Goal: Transaction & Acquisition: Purchase product/service

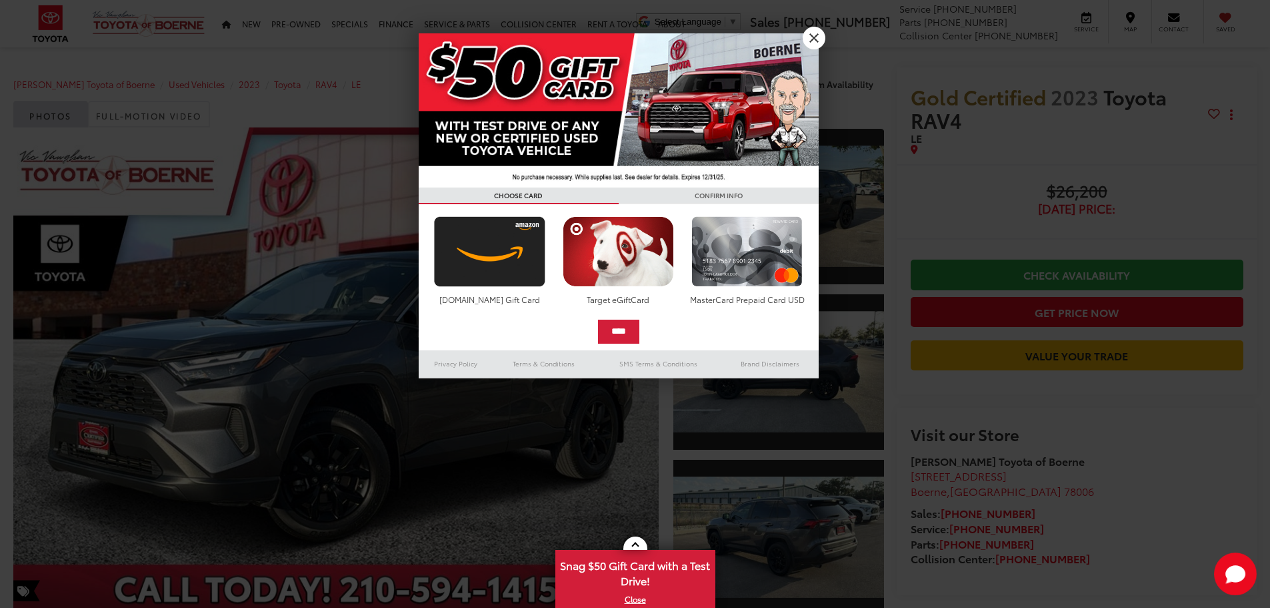
click at [813, 49] on img at bounding box center [619, 110] width 400 height 154
click at [815, 41] on link "X" at bounding box center [814, 38] width 23 height 23
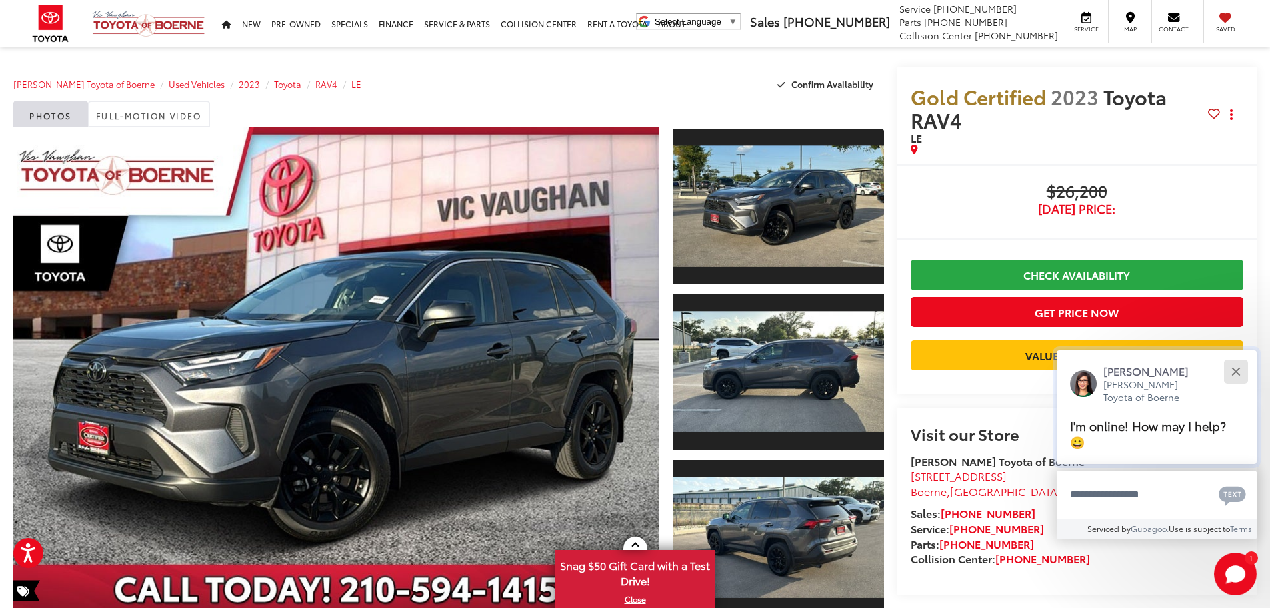
click at [1242, 367] on button "Close" at bounding box center [1236, 371] width 29 height 29
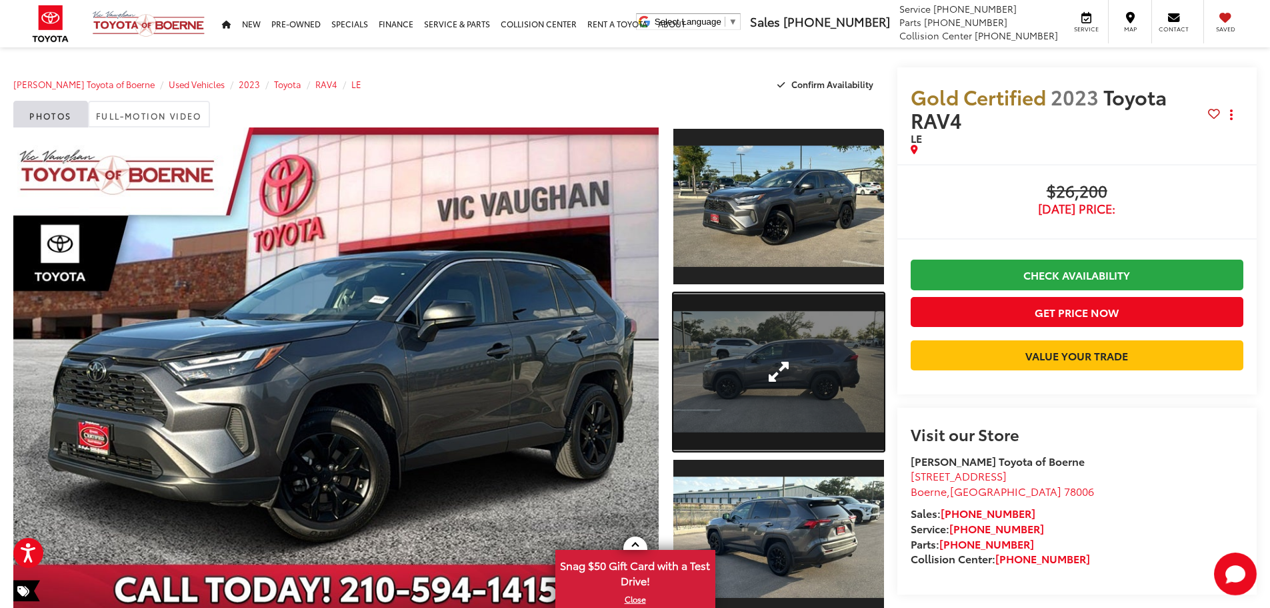
click at [782, 344] on link "Expand Photo 2" at bounding box center [779, 372] width 211 height 158
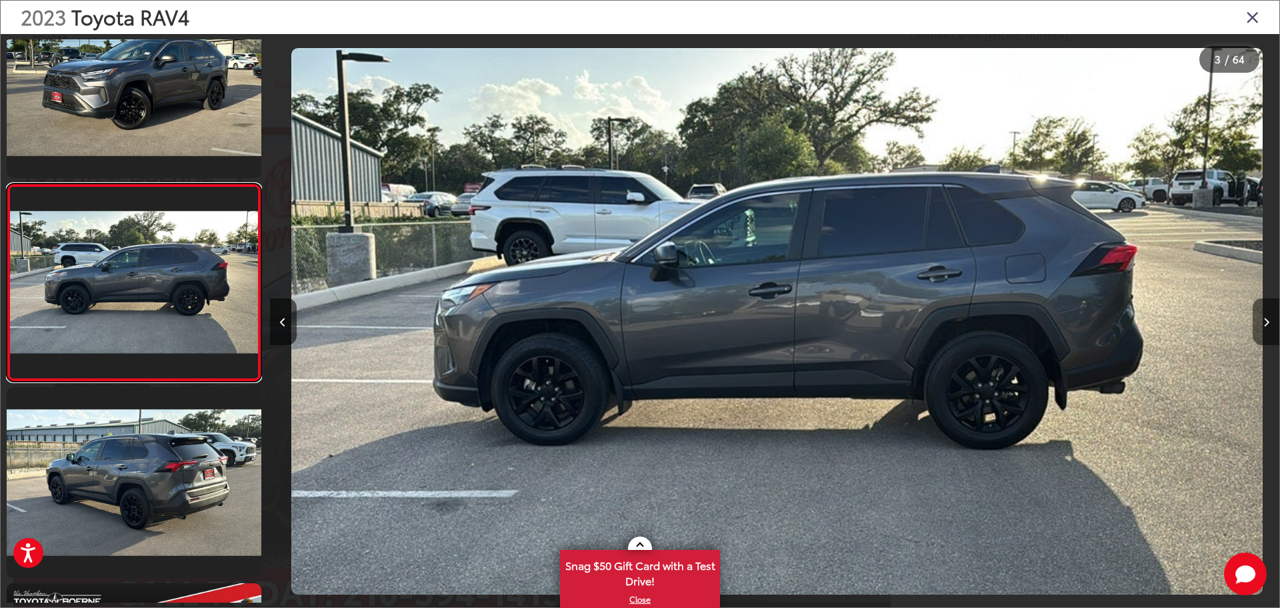
scroll to position [0, 2020]
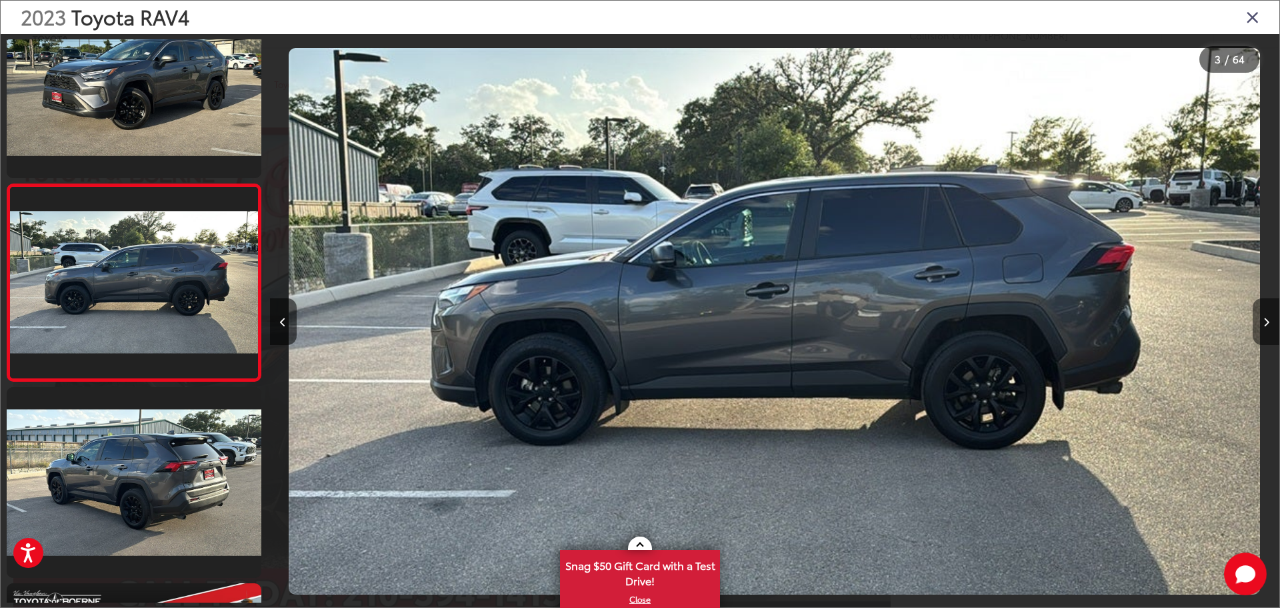
click at [1267, 315] on button "Next image" at bounding box center [1266, 321] width 27 height 47
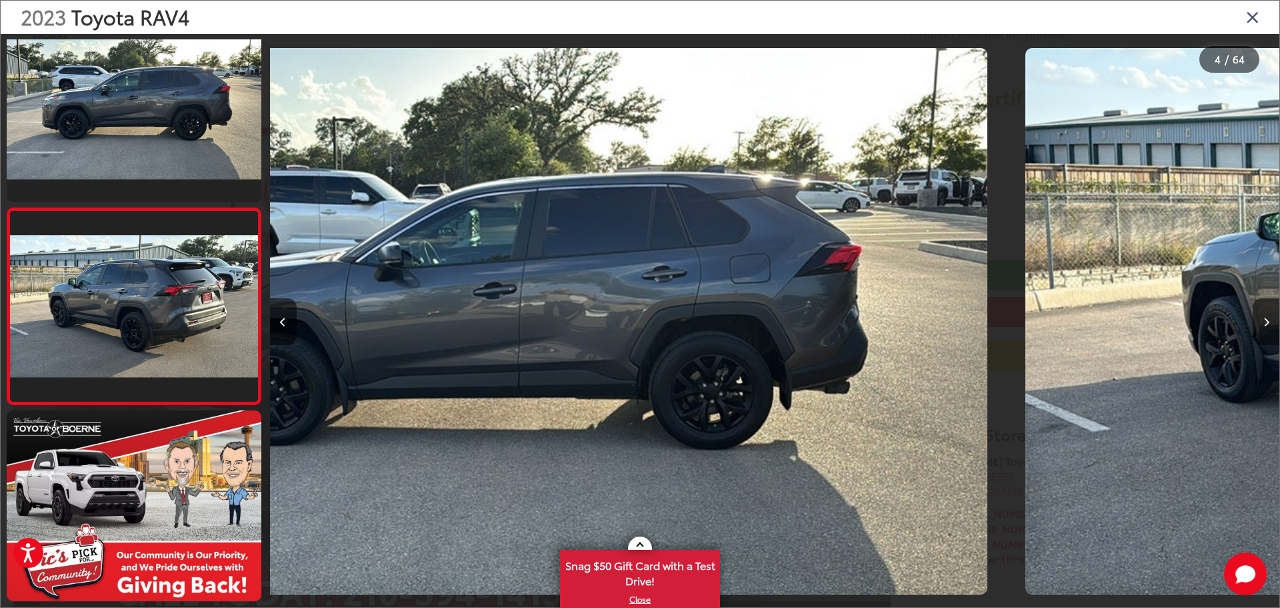
scroll to position [445, 0]
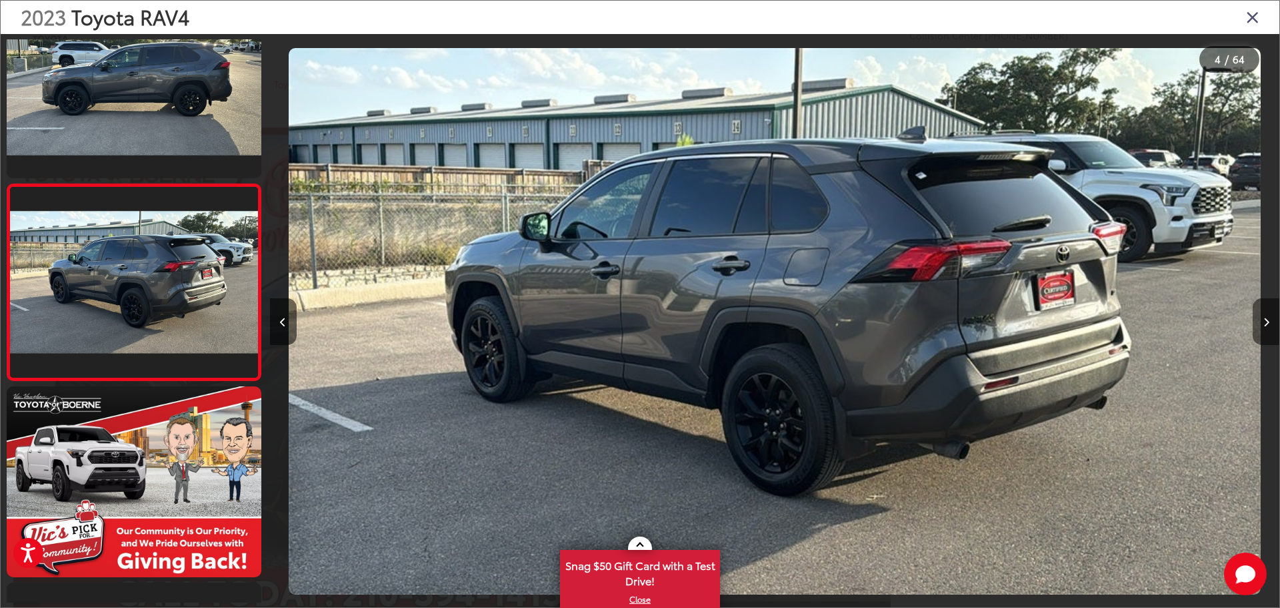
click at [1267, 315] on button "Next image" at bounding box center [1266, 321] width 27 height 47
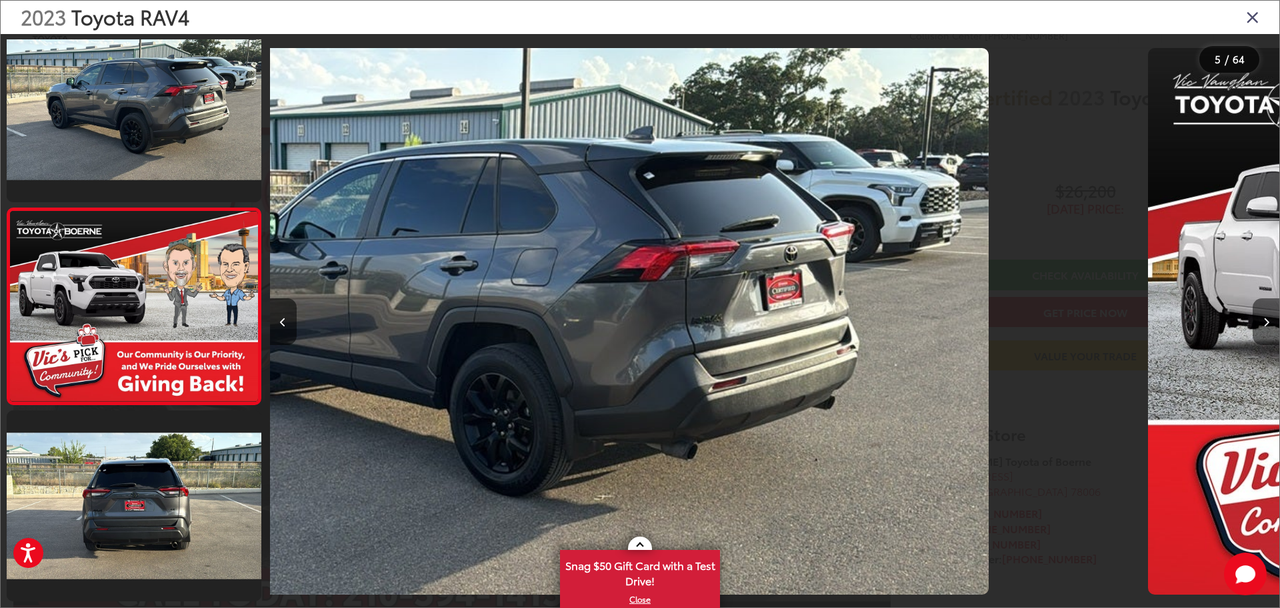
scroll to position [642, 0]
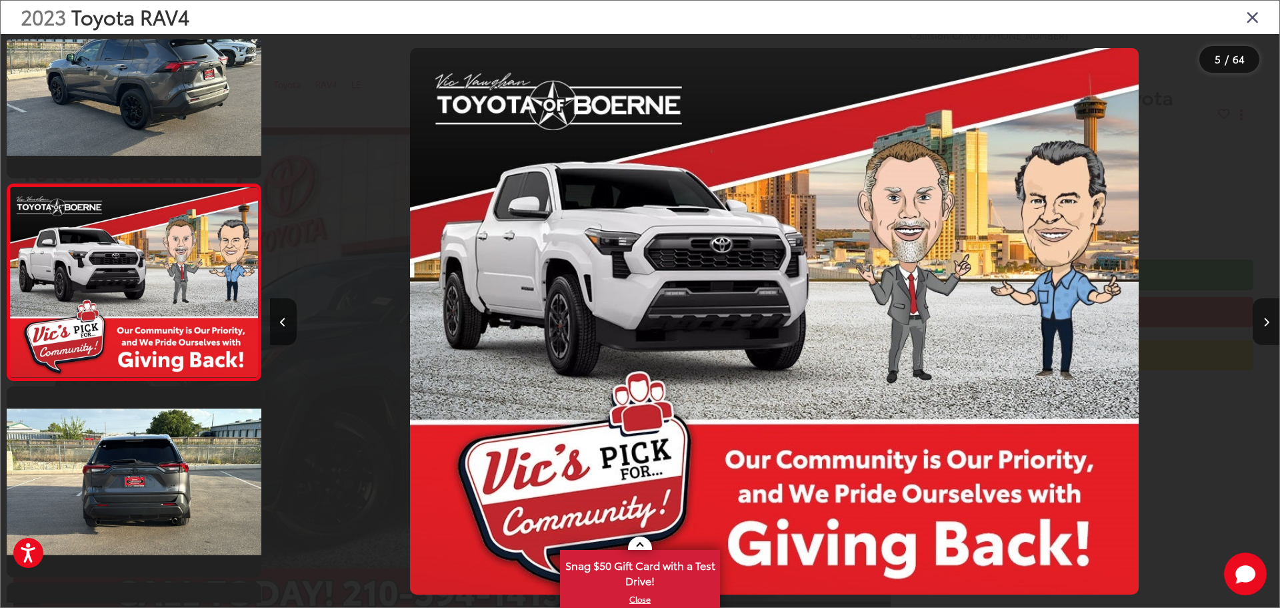
click at [1267, 315] on button "Next image" at bounding box center [1266, 321] width 27 height 47
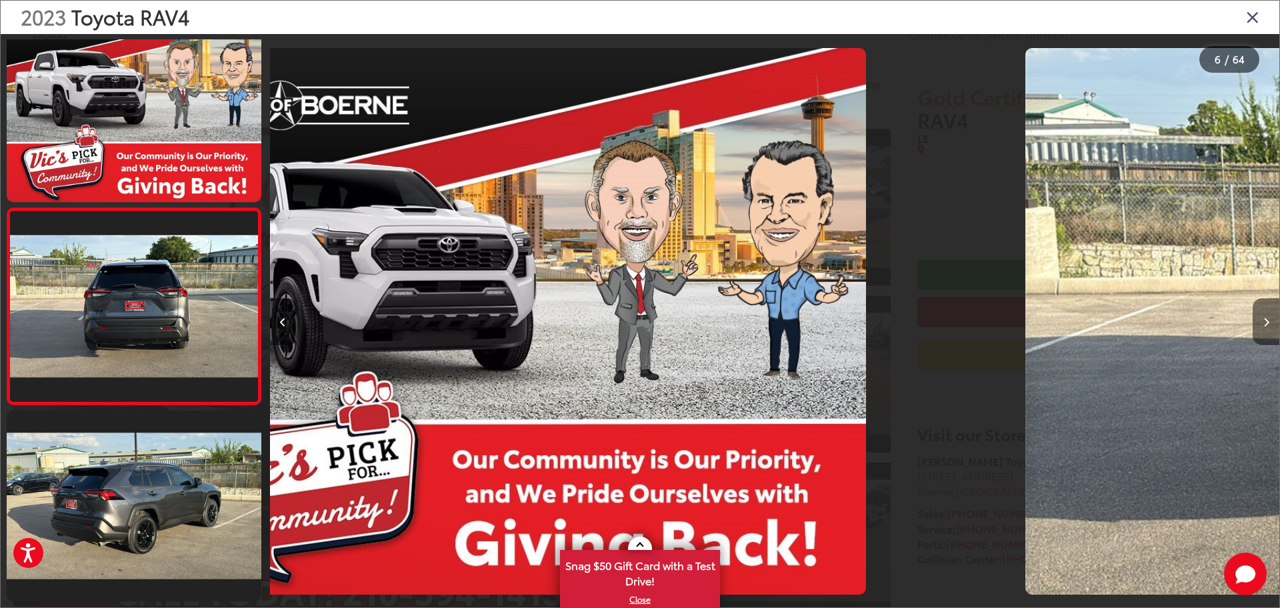
scroll to position [838, 0]
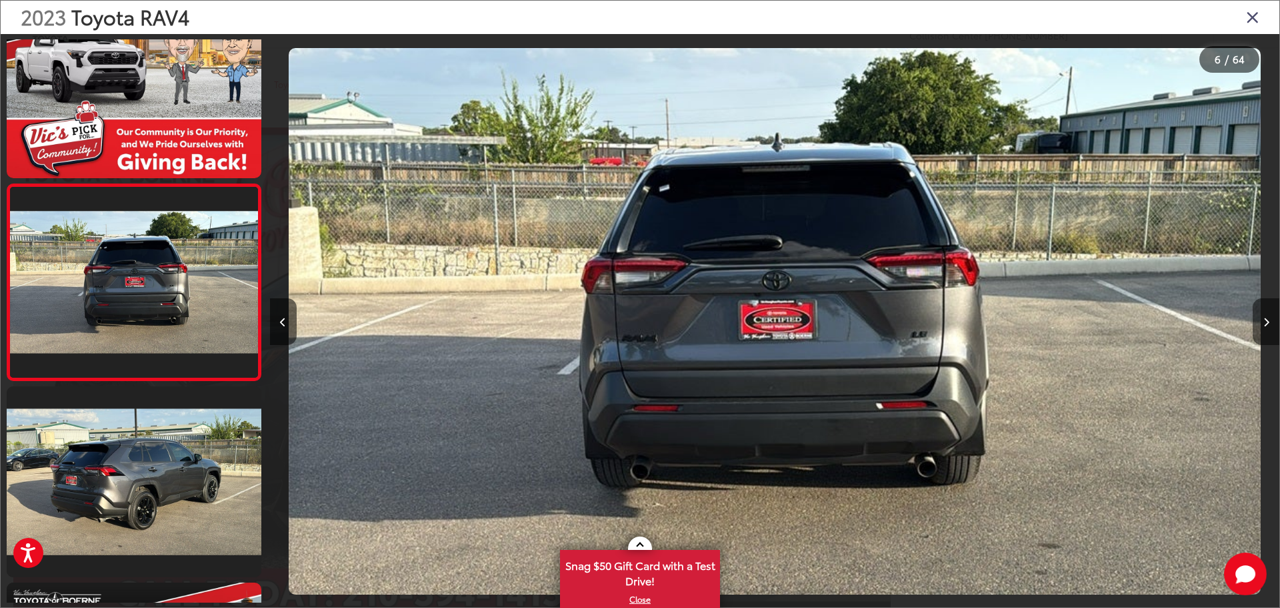
click at [1267, 315] on button "Next image" at bounding box center [1266, 321] width 27 height 47
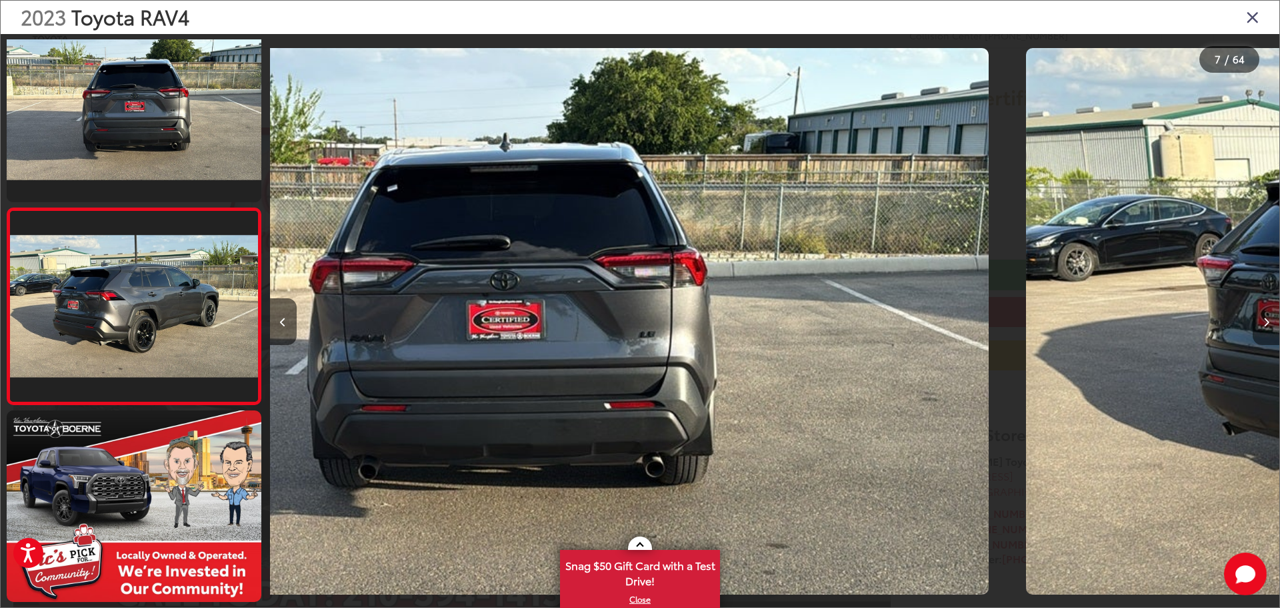
scroll to position [1034, 0]
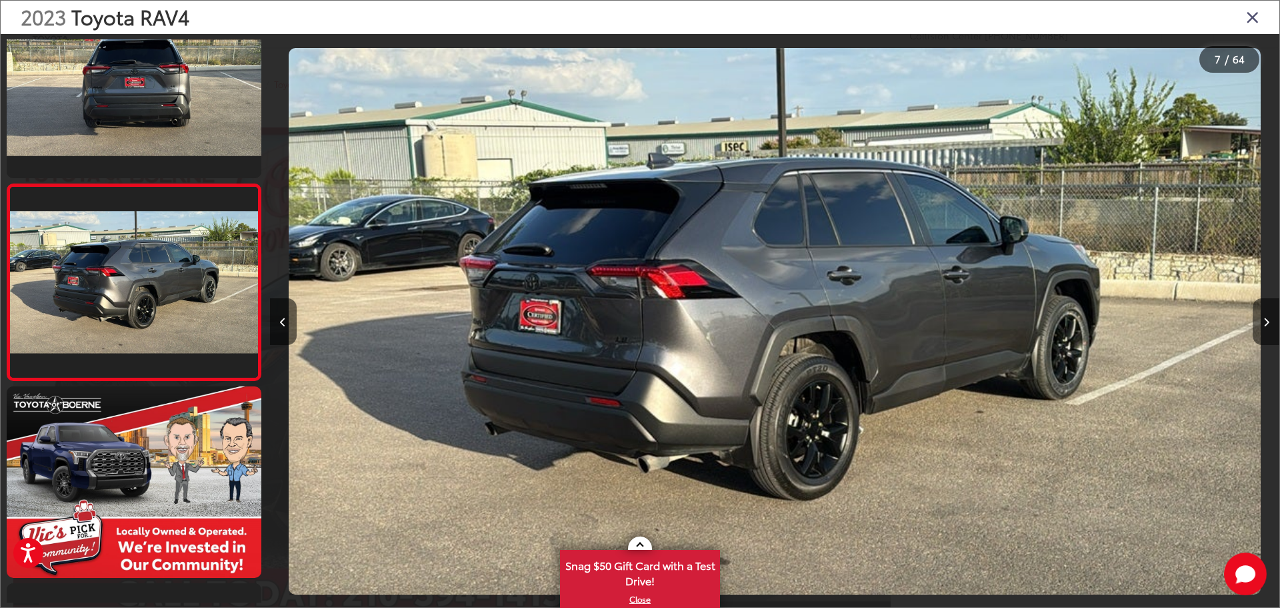
click at [1267, 315] on button "Next image" at bounding box center [1266, 321] width 27 height 47
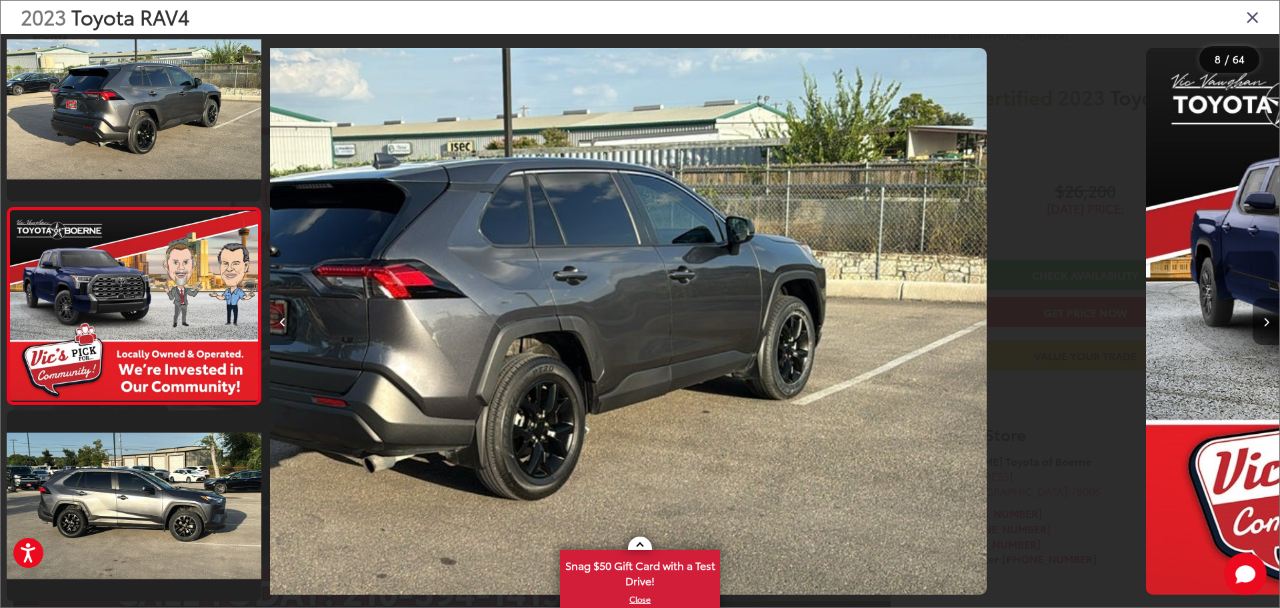
scroll to position [1230, 0]
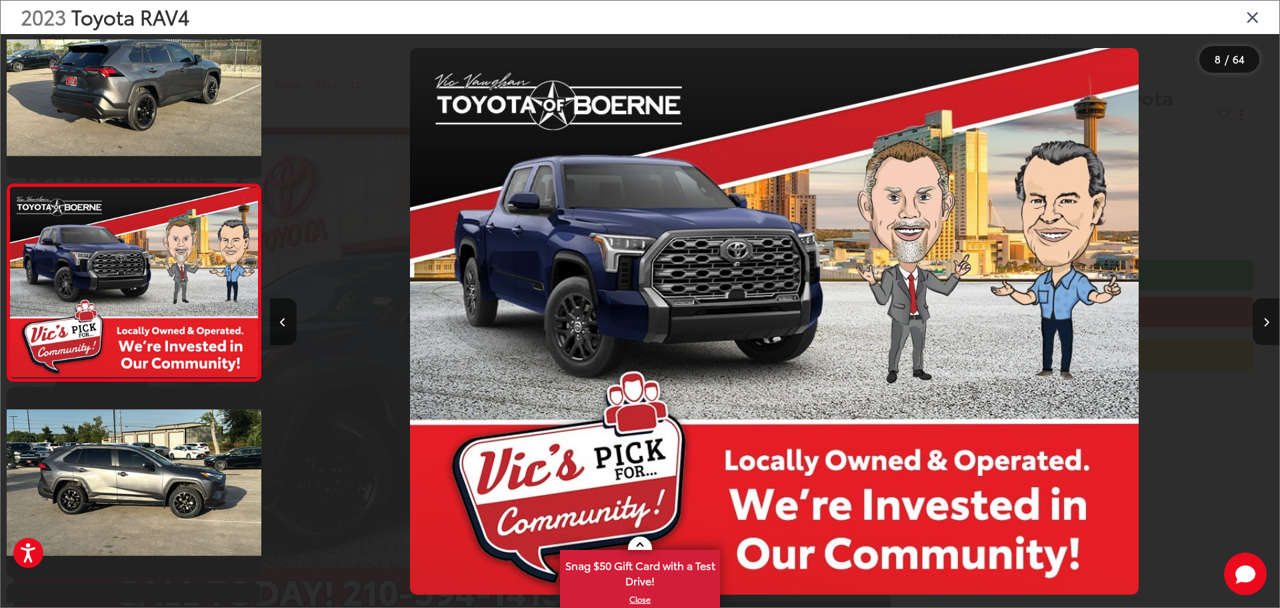
click at [1267, 315] on button "Next image" at bounding box center [1266, 321] width 27 height 47
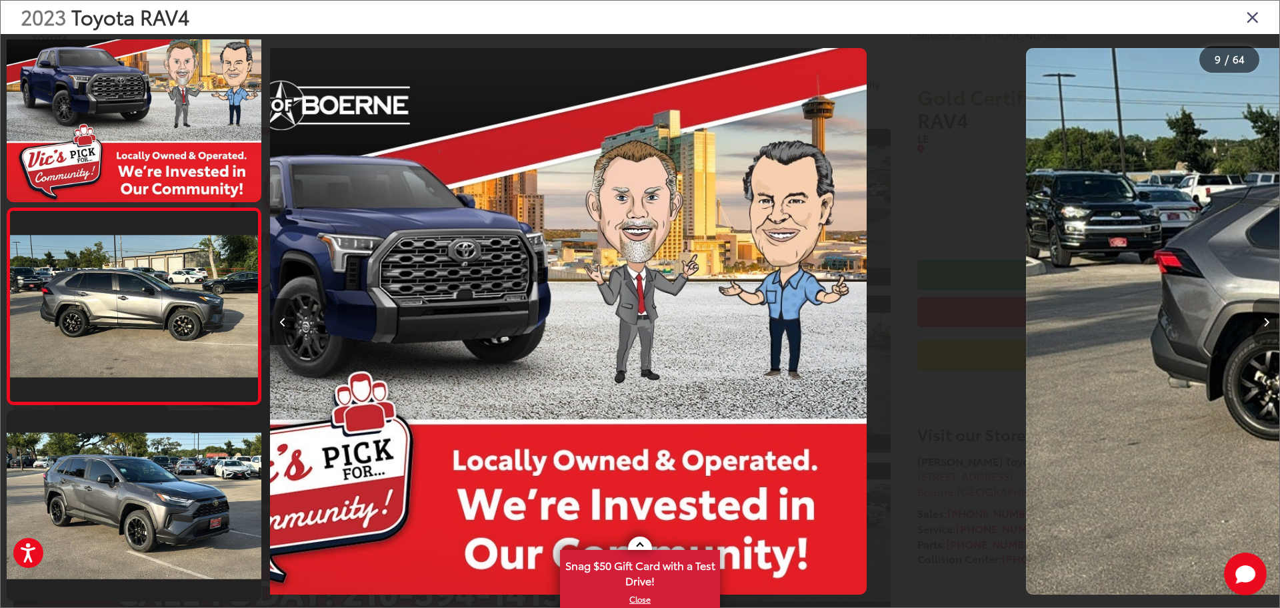
scroll to position [1426, 0]
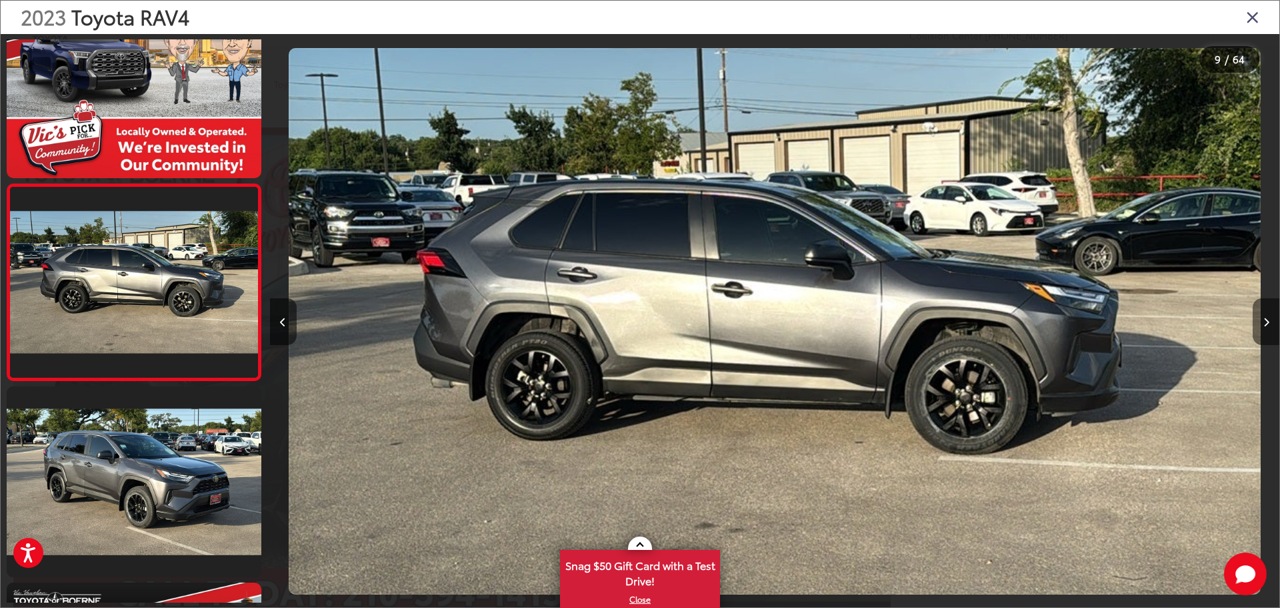
click at [1267, 315] on button "Next image" at bounding box center [1266, 321] width 27 height 47
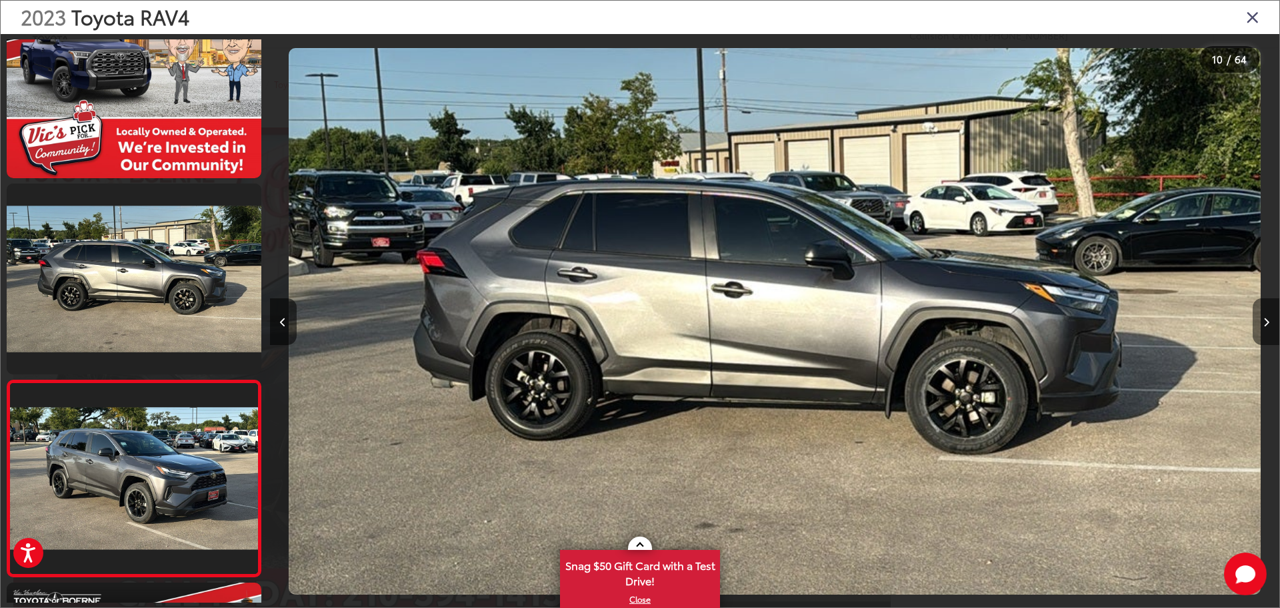
scroll to position [0, 0]
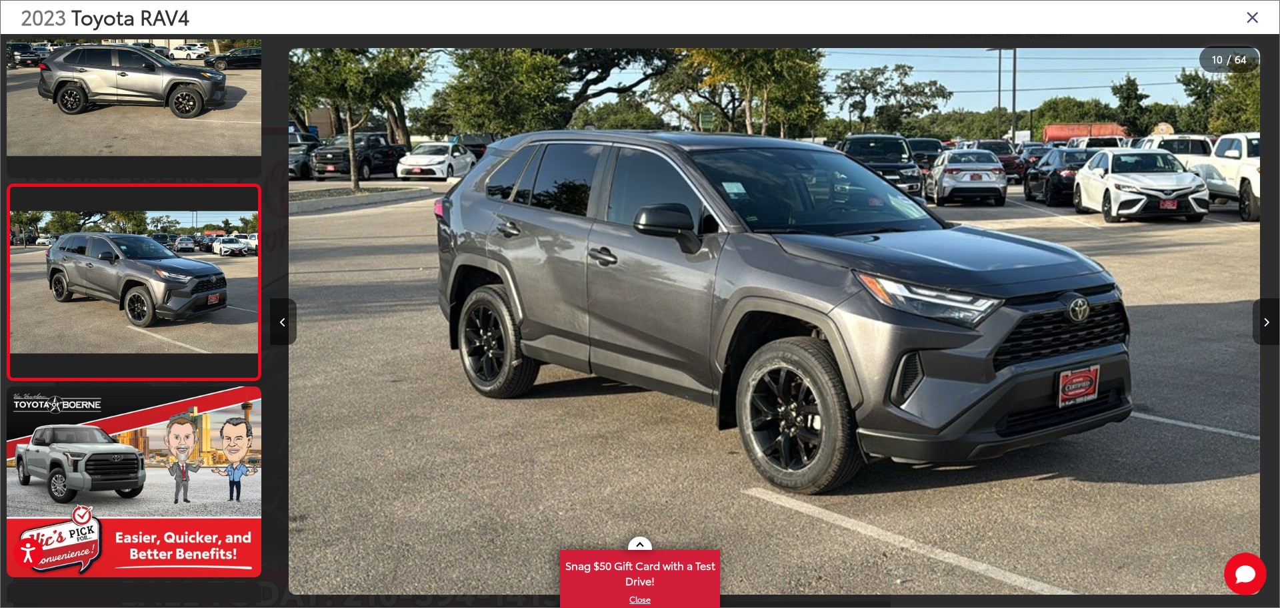
click at [1267, 315] on button "Next image" at bounding box center [1266, 321] width 27 height 47
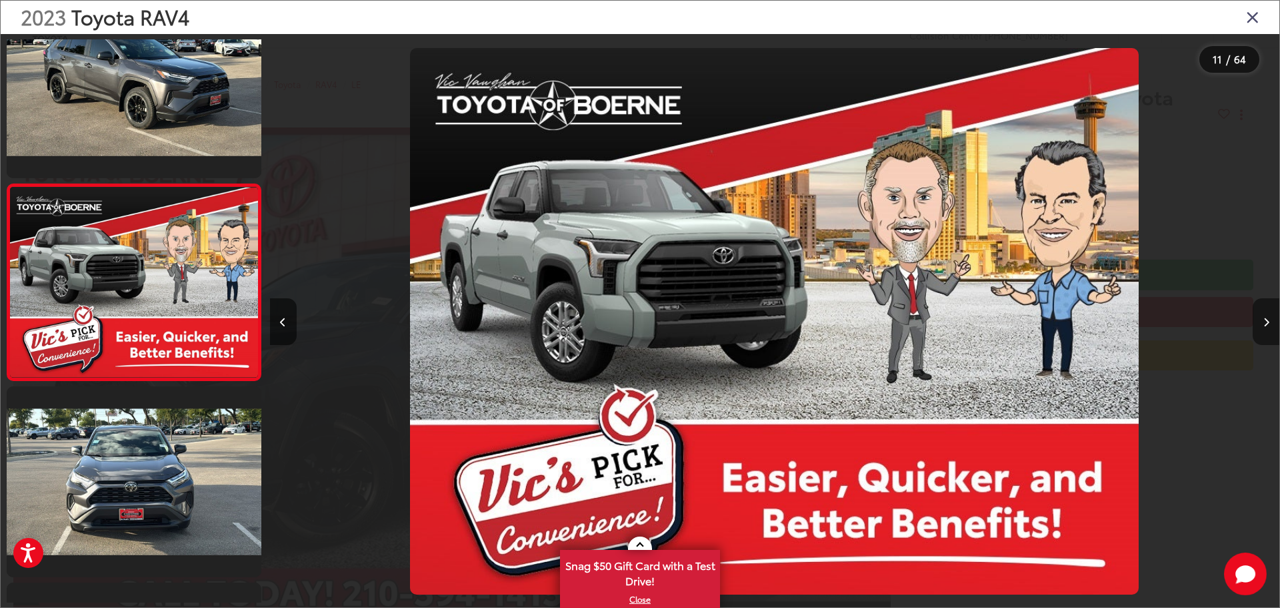
click at [1267, 315] on button "Next image" at bounding box center [1266, 321] width 27 height 47
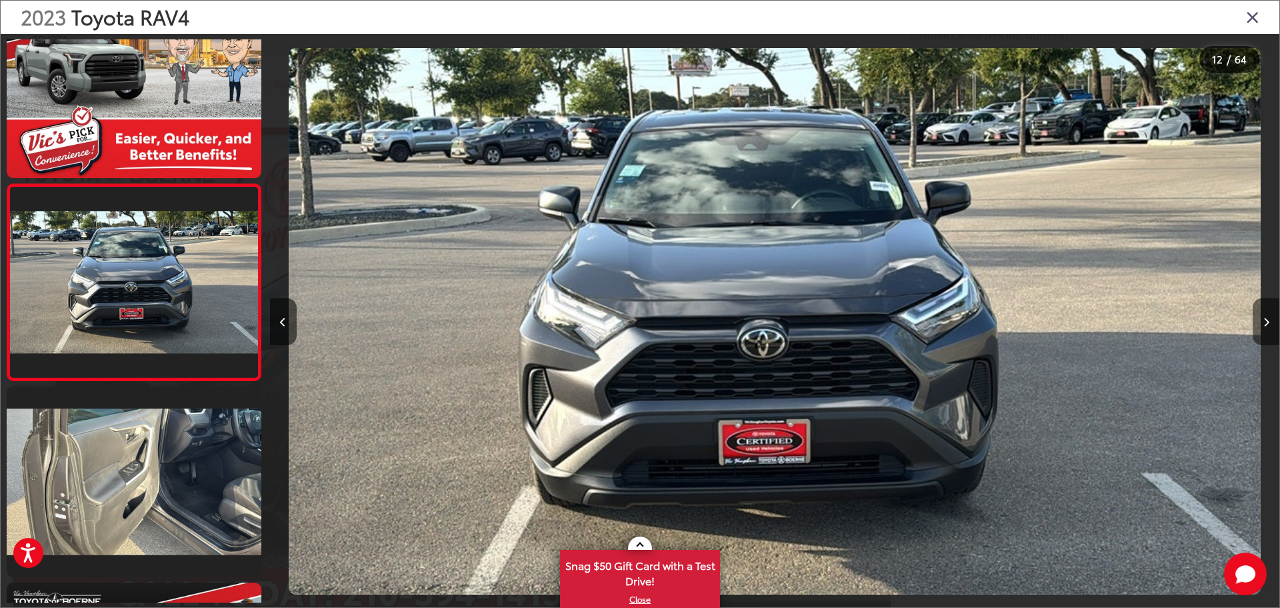
click at [1267, 315] on button "Next image" at bounding box center [1266, 321] width 27 height 47
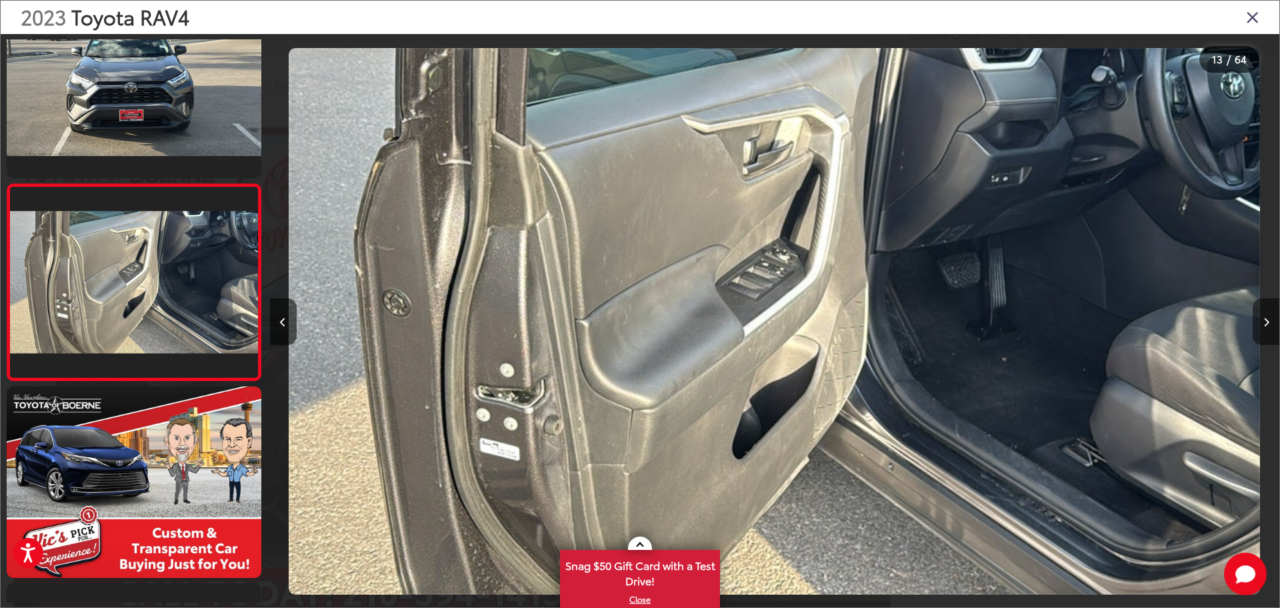
click at [1267, 315] on button "Next image" at bounding box center [1266, 321] width 27 height 47
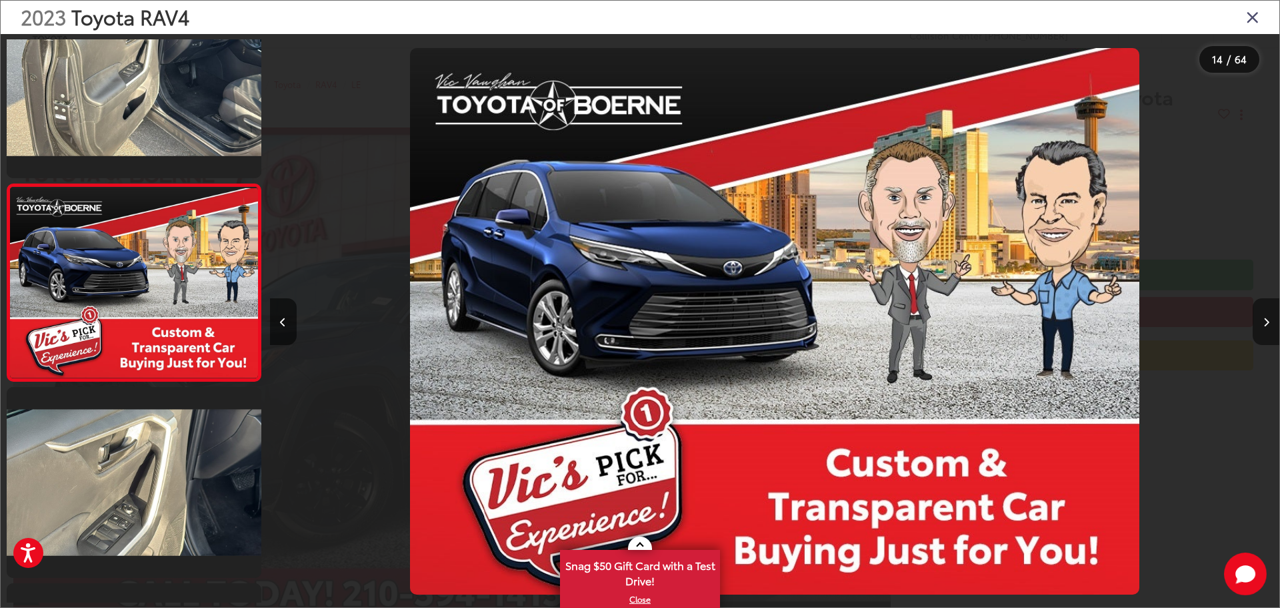
click at [1267, 315] on button "Next image" at bounding box center [1266, 321] width 27 height 47
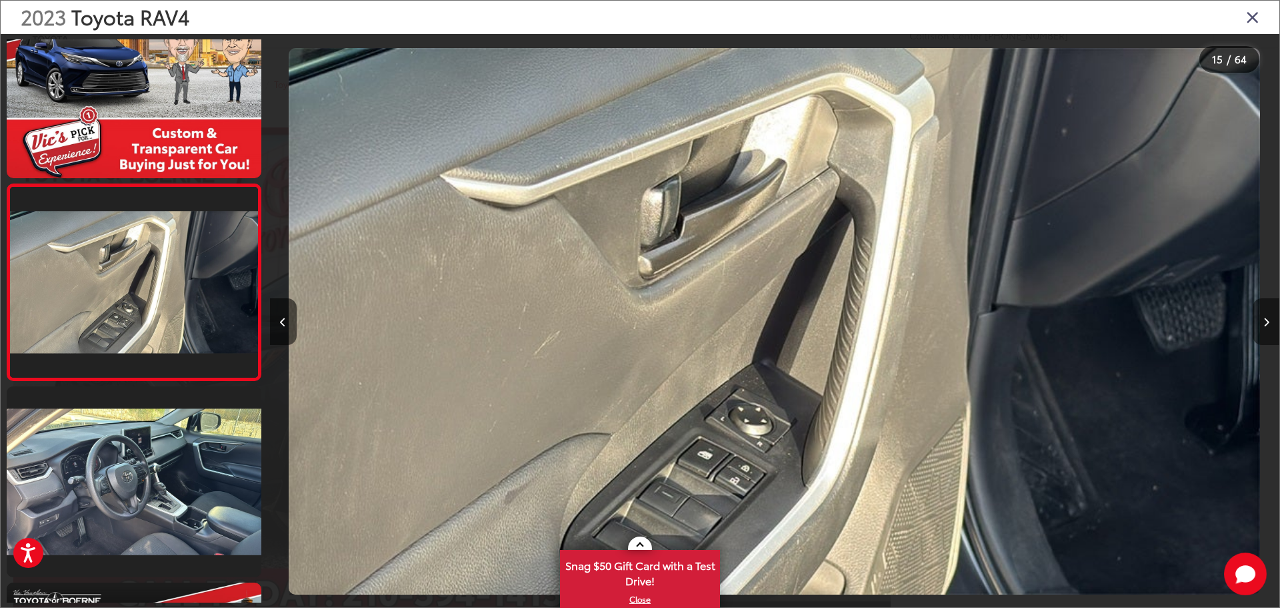
click at [1267, 315] on button "Next image" at bounding box center [1266, 321] width 27 height 47
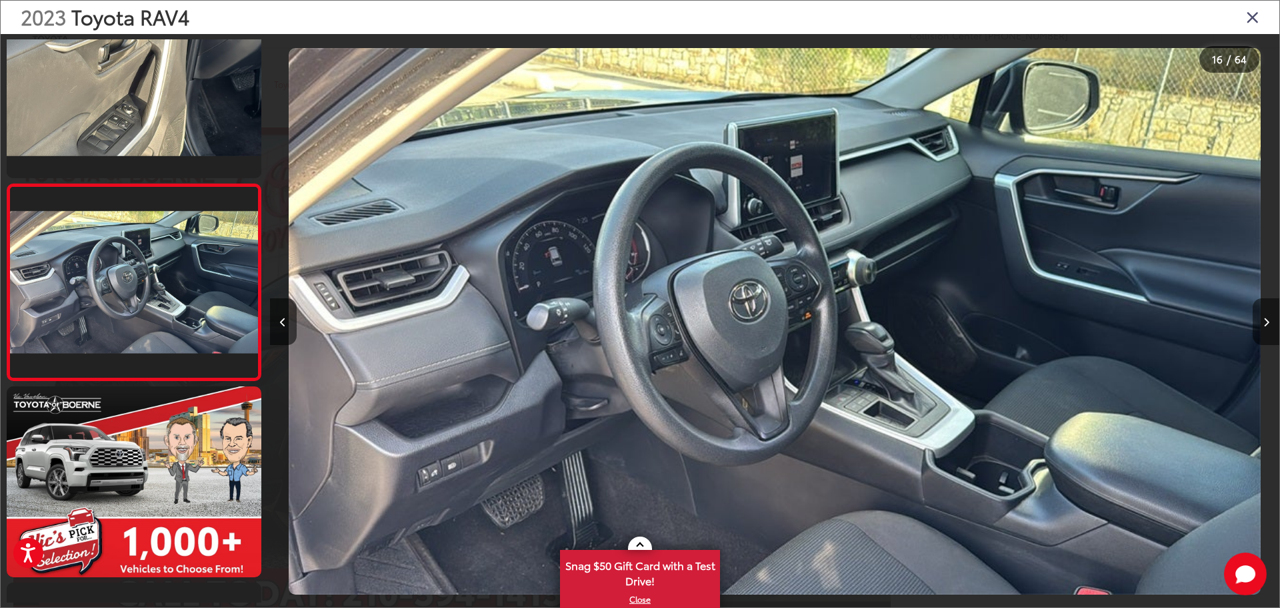
click at [1267, 315] on button "Next image" at bounding box center [1266, 321] width 27 height 47
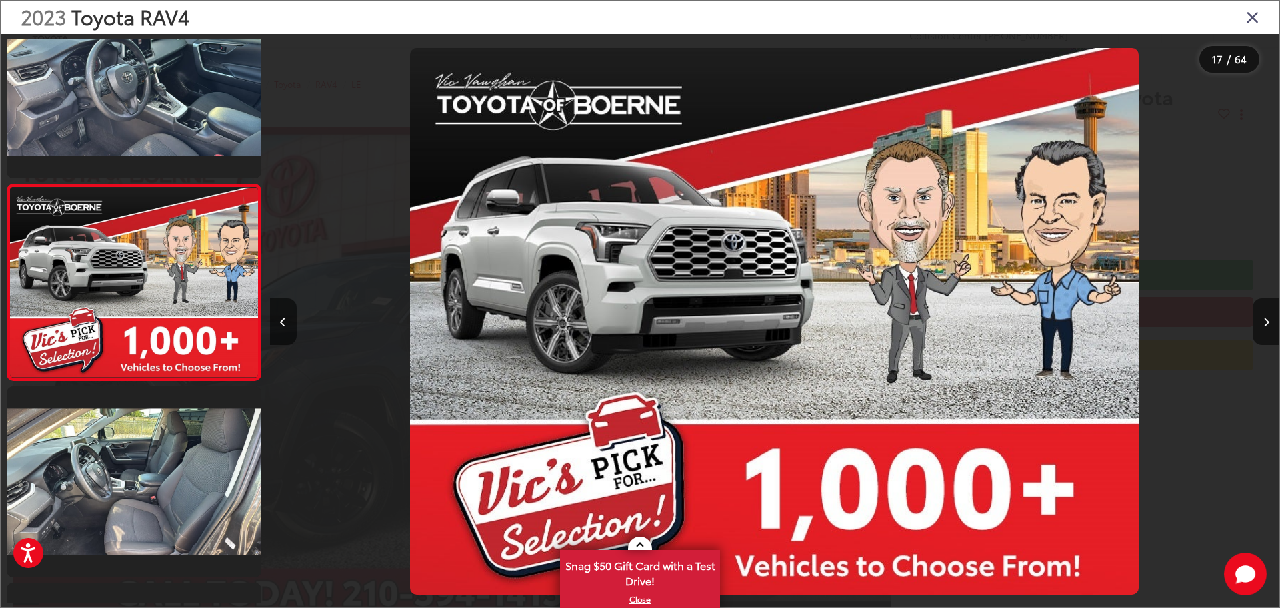
click at [1261, 21] on div "2023 Toyota RAV4" at bounding box center [640, 17] width 1279 height 33
click at [1255, 13] on icon "Close gallery" at bounding box center [1252, 16] width 13 height 17
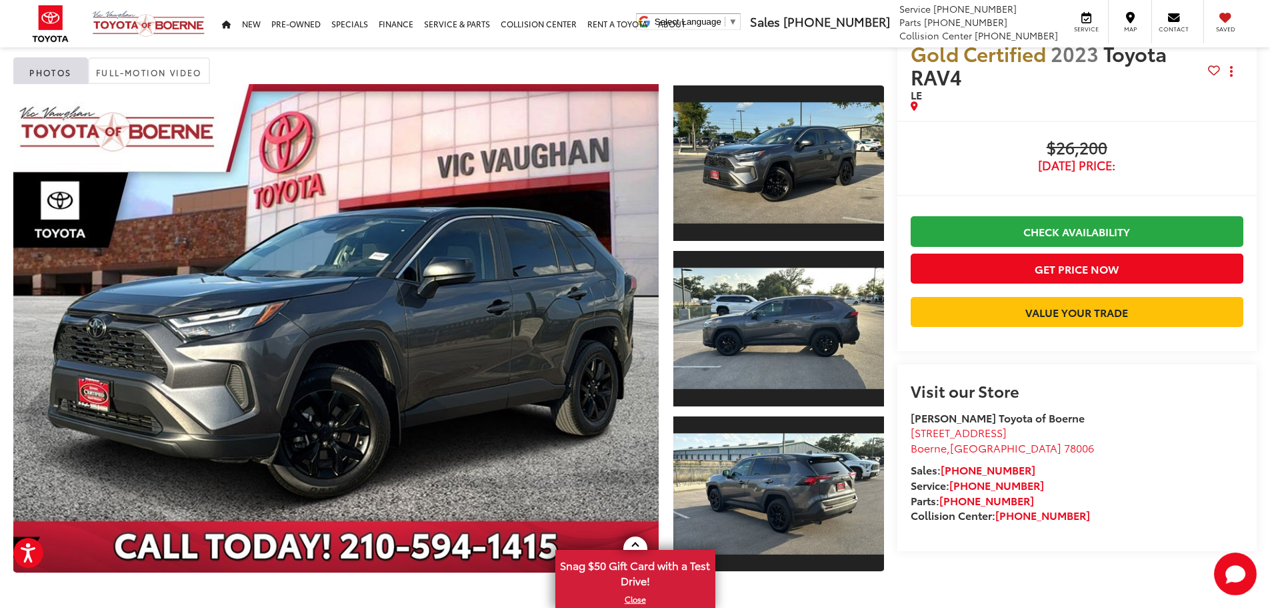
scroll to position [67, 0]
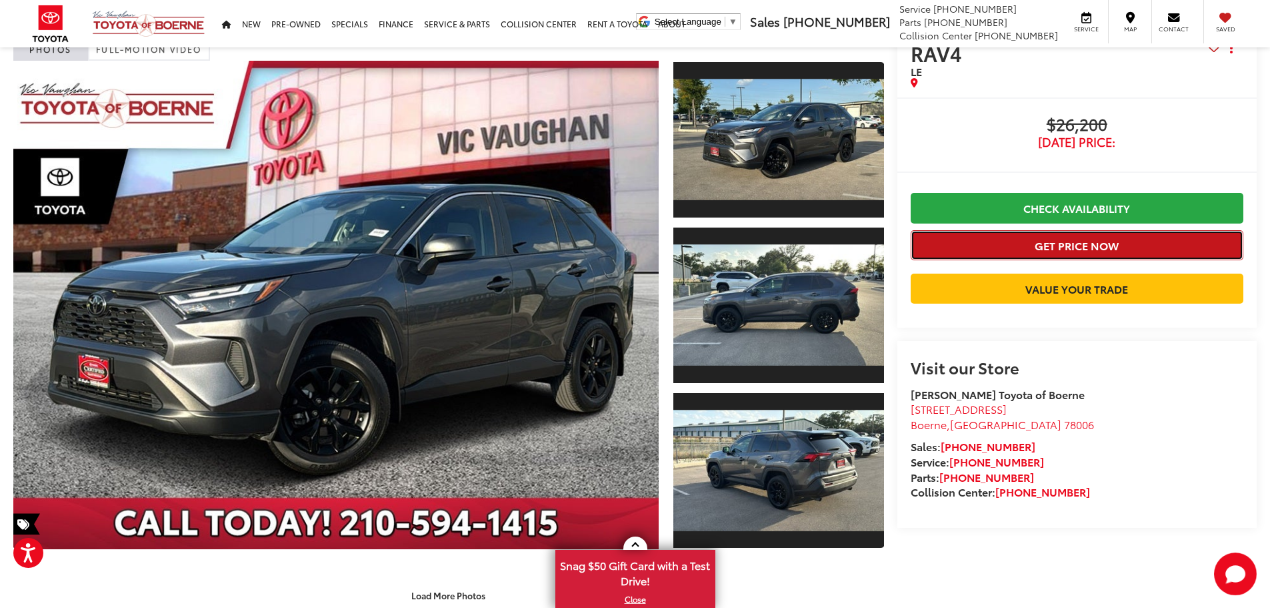
click at [1125, 241] on button "Get Price Now" at bounding box center [1077, 245] width 333 height 30
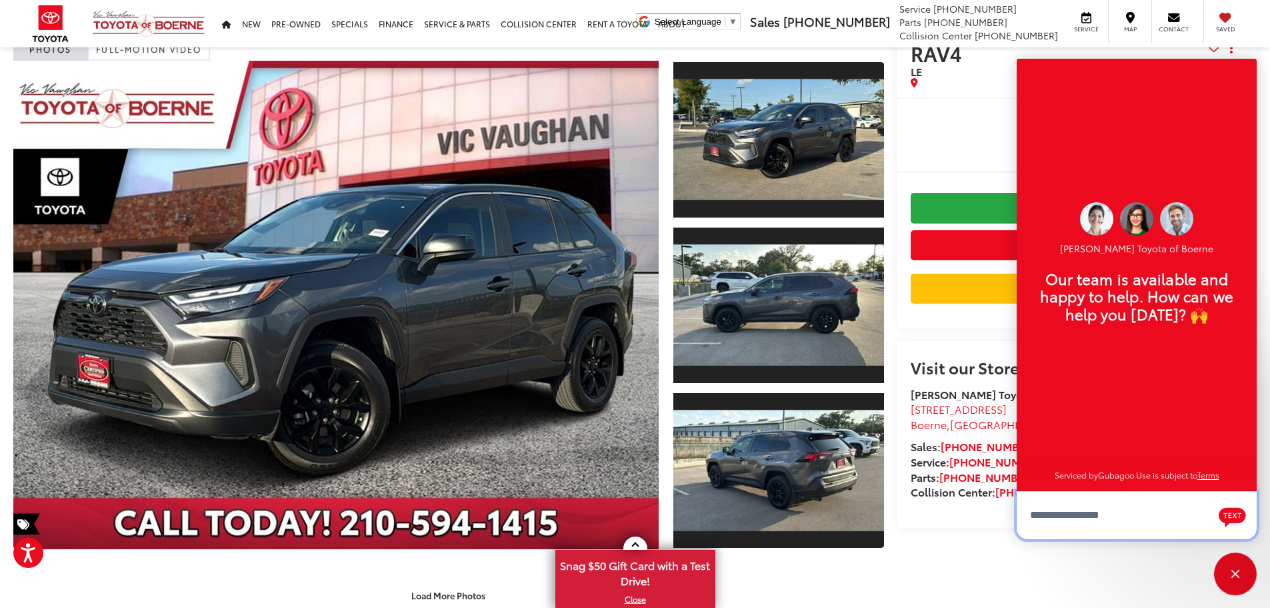
scroll to position [16, 0]
click at [984, 103] on div "Buy $26,200 [DATE] Price: Check Availability Get Price Now Value Your Trade $26…" at bounding box center [1078, 212] width 360 height 230
click at [1235, 576] on div "Close" at bounding box center [1235, 573] width 43 height 43
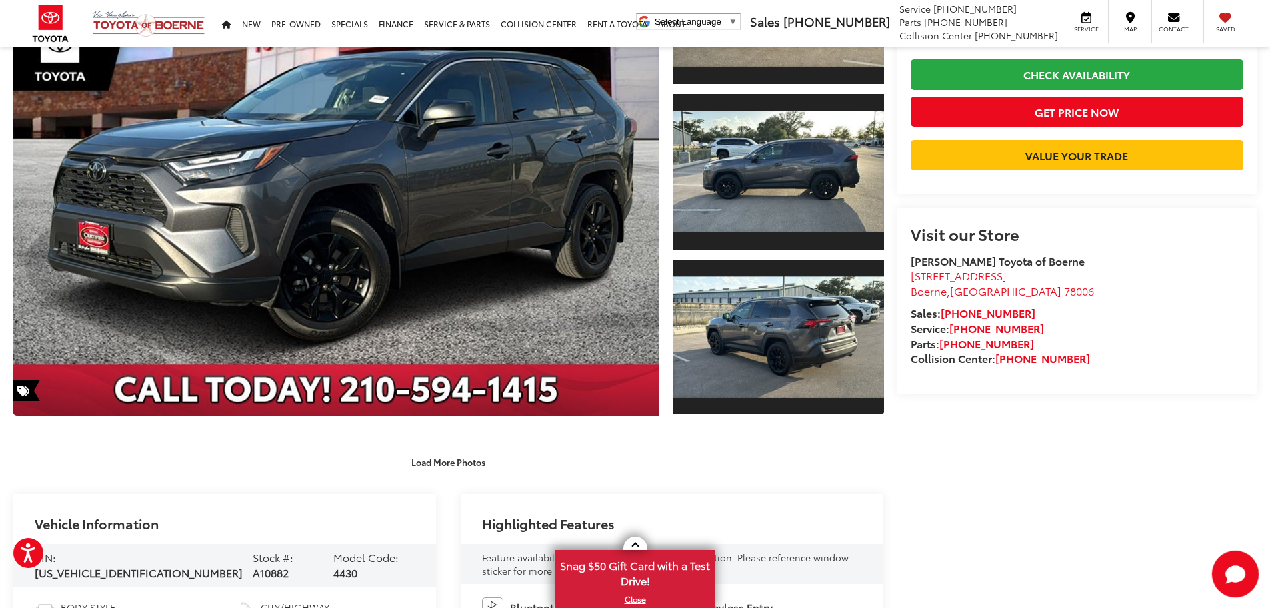
scroll to position [0, 0]
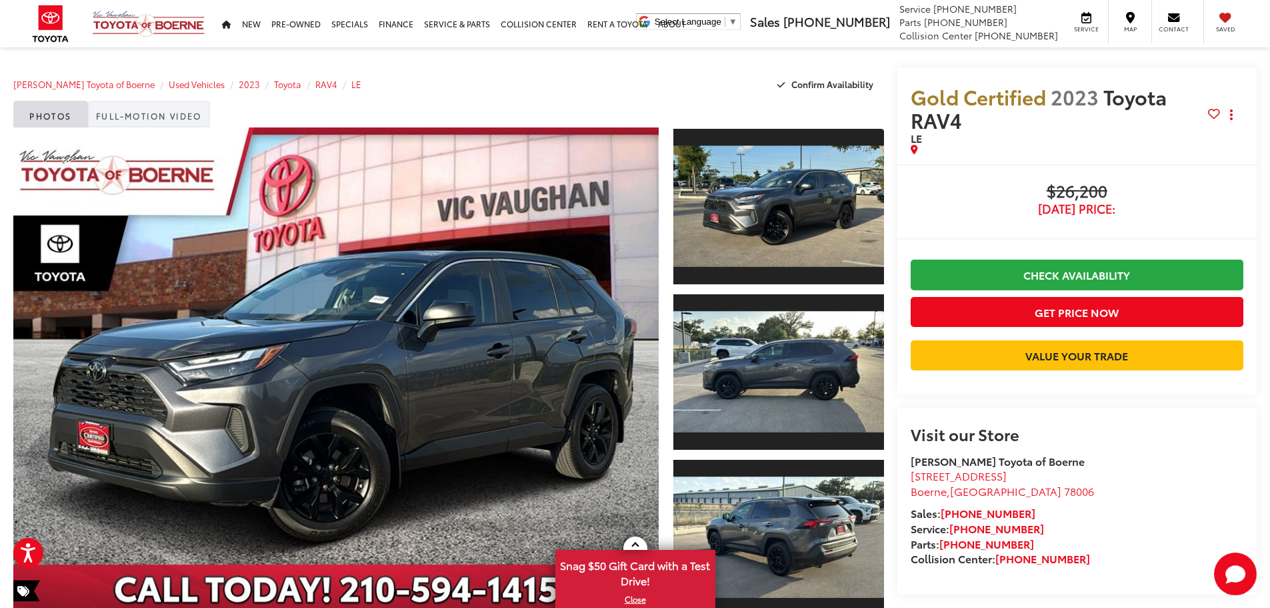
click at [128, 116] on link "Full-Motion Video" at bounding box center [149, 114] width 122 height 27
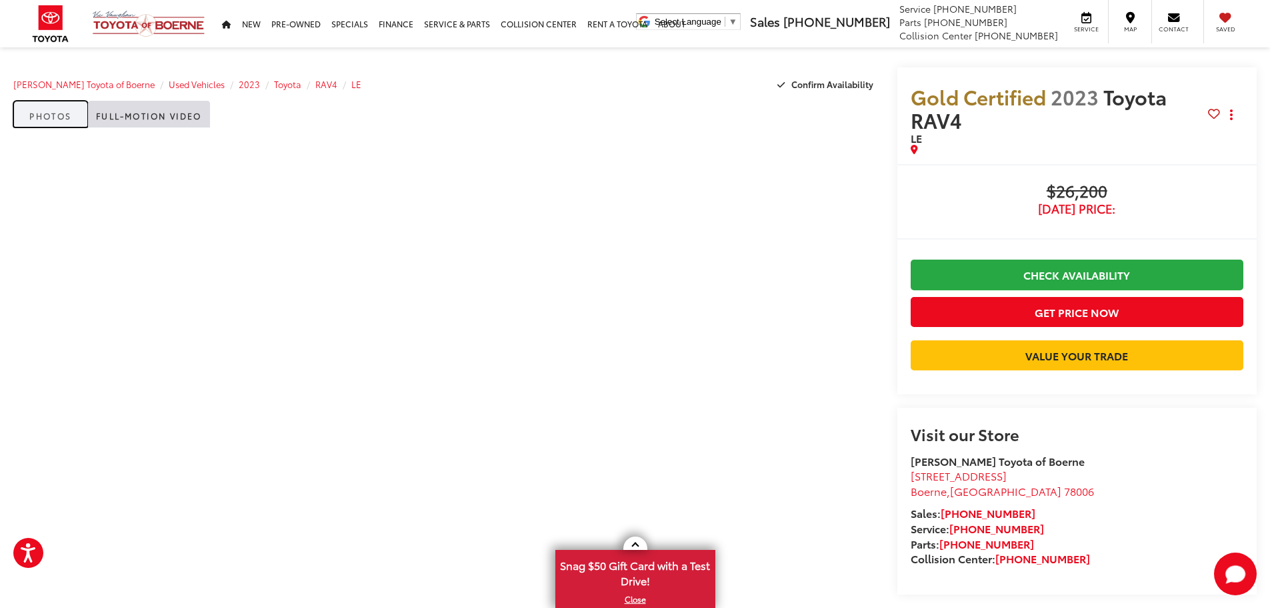
click at [39, 114] on link "Photos" at bounding box center [50, 114] width 75 height 27
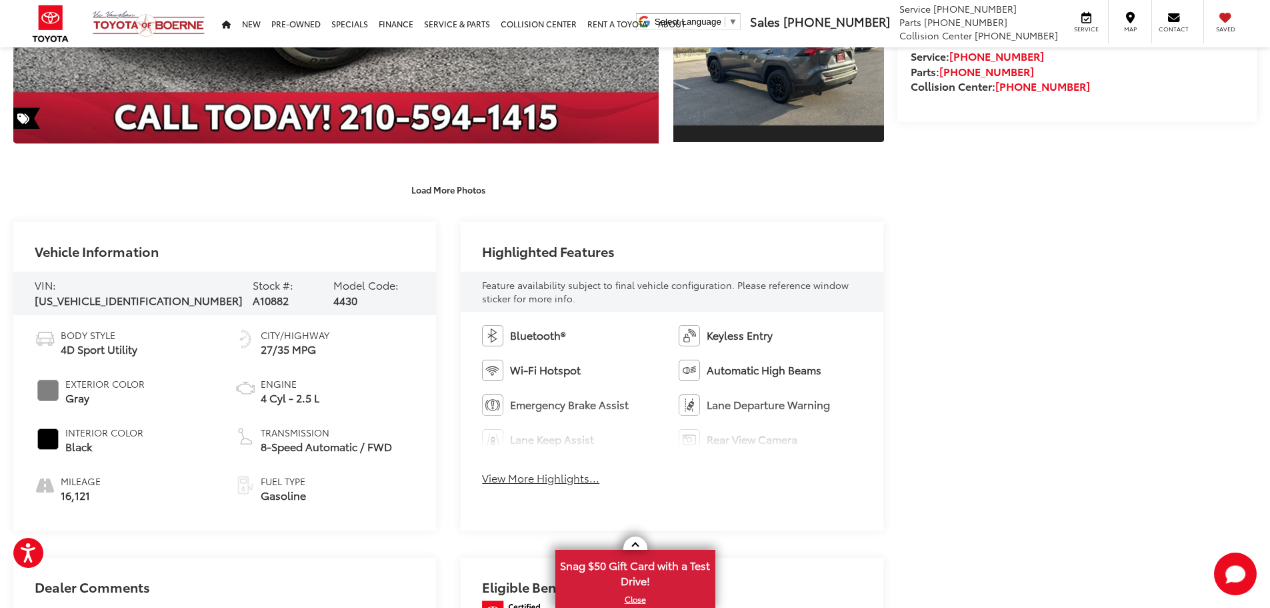
scroll to position [734, 0]
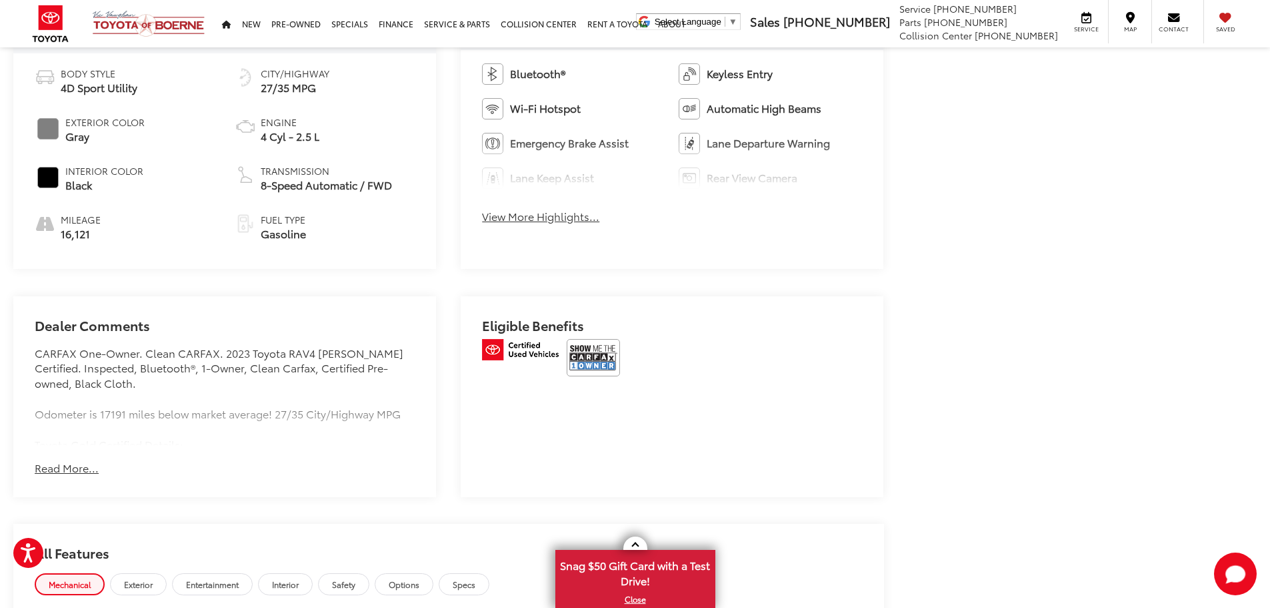
click at [84, 467] on button "Read More..." at bounding box center [67, 467] width 64 height 15
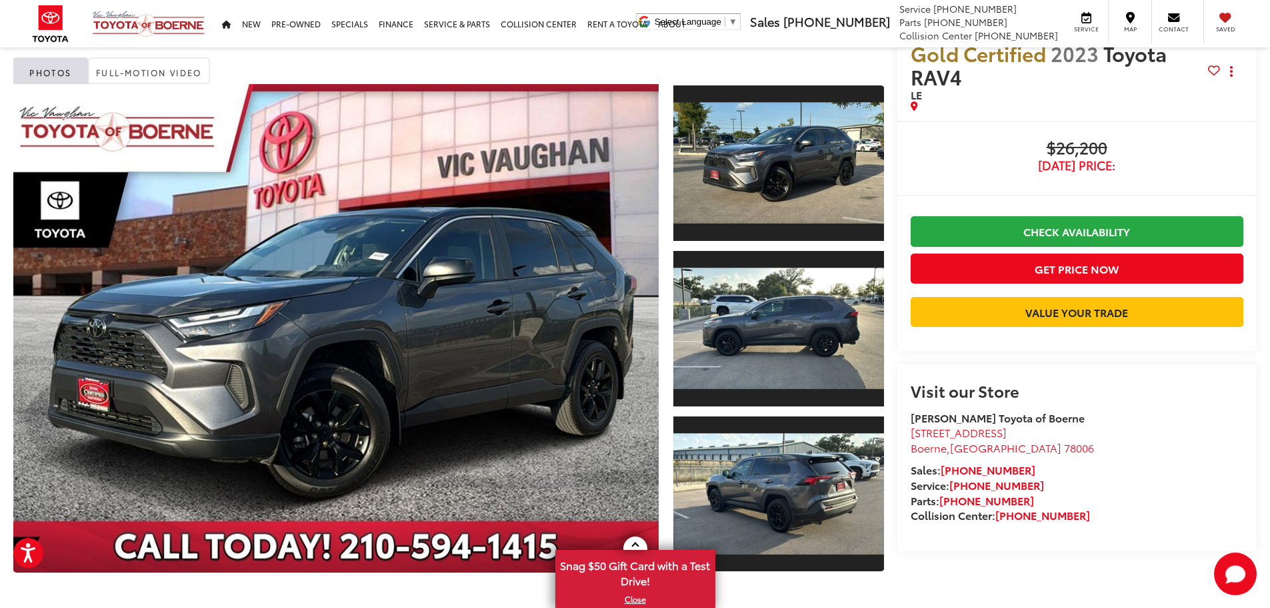
scroll to position [0, 0]
